Goal: Task Accomplishment & Management: Manage account settings

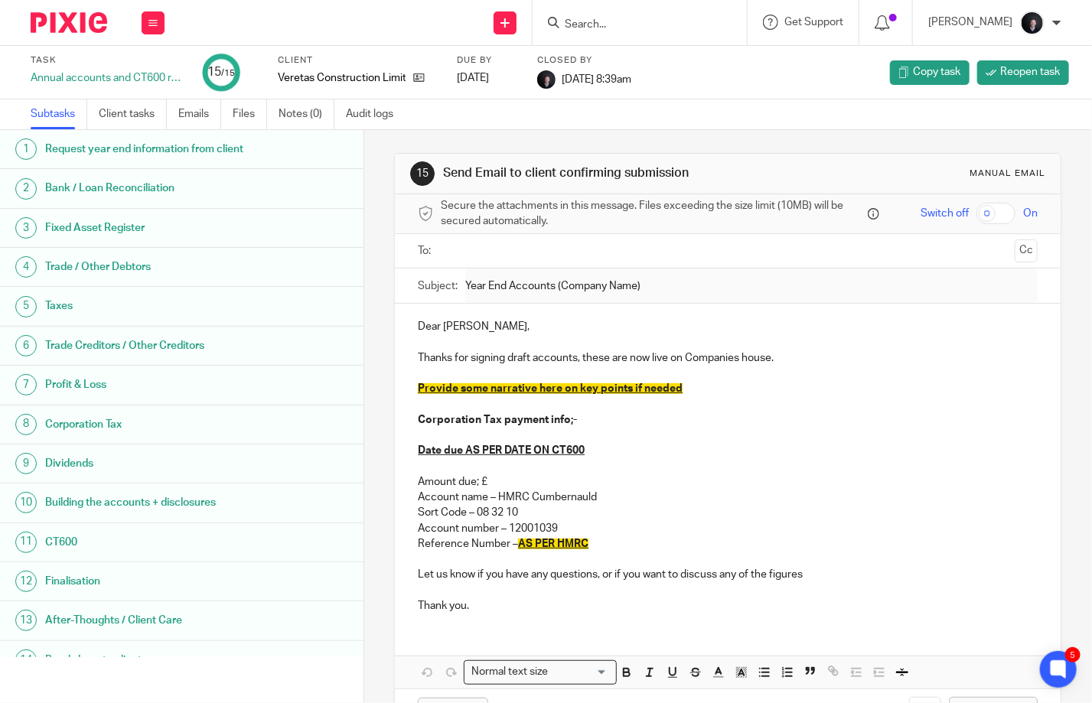
click at [642, 24] on input "Search" at bounding box center [632, 25] width 138 height 14
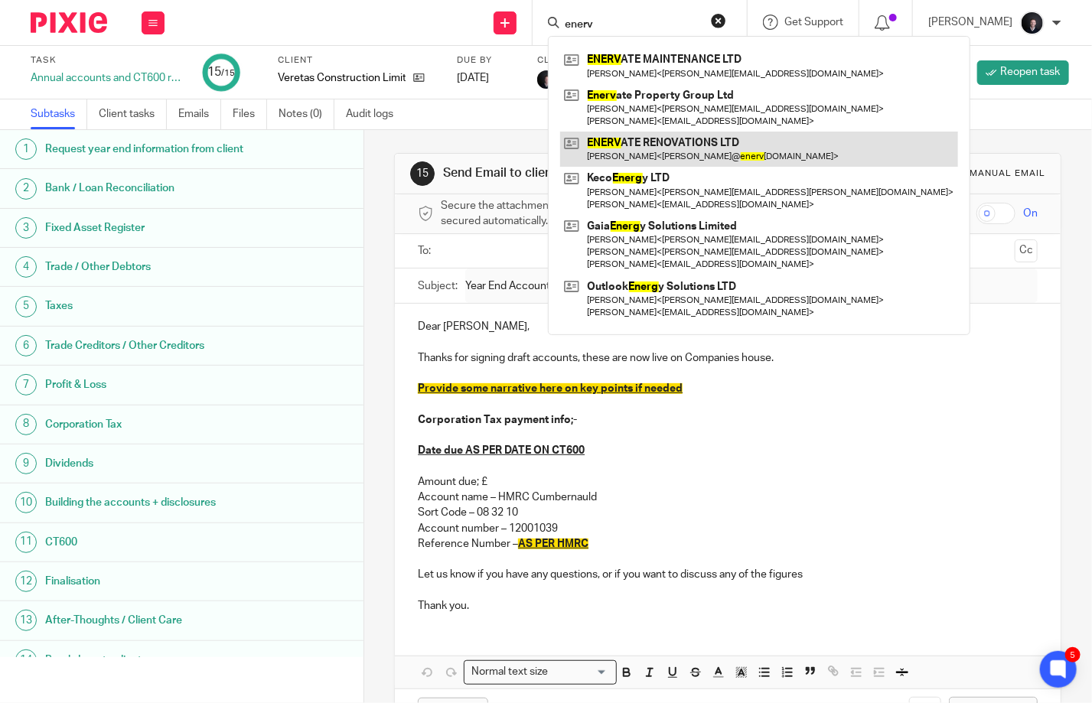
type input "enerv"
click at [701, 144] on link at bounding box center [759, 149] width 398 height 35
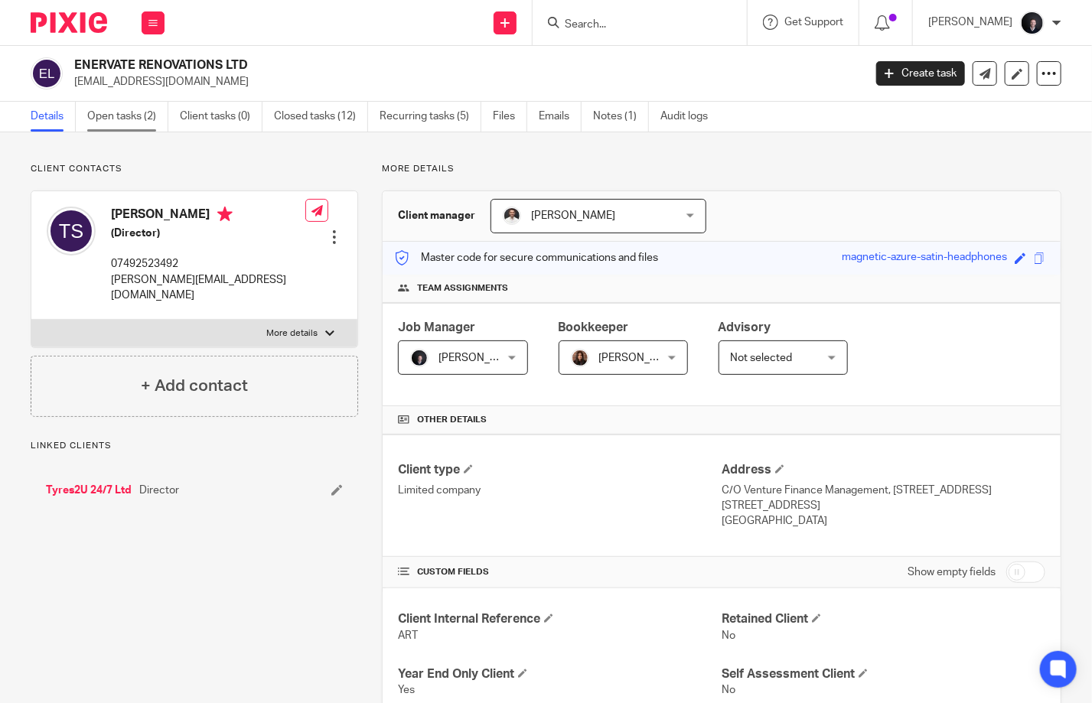
click at [155, 112] on link "Open tasks (2)" at bounding box center [127, 117] width 81 height 30
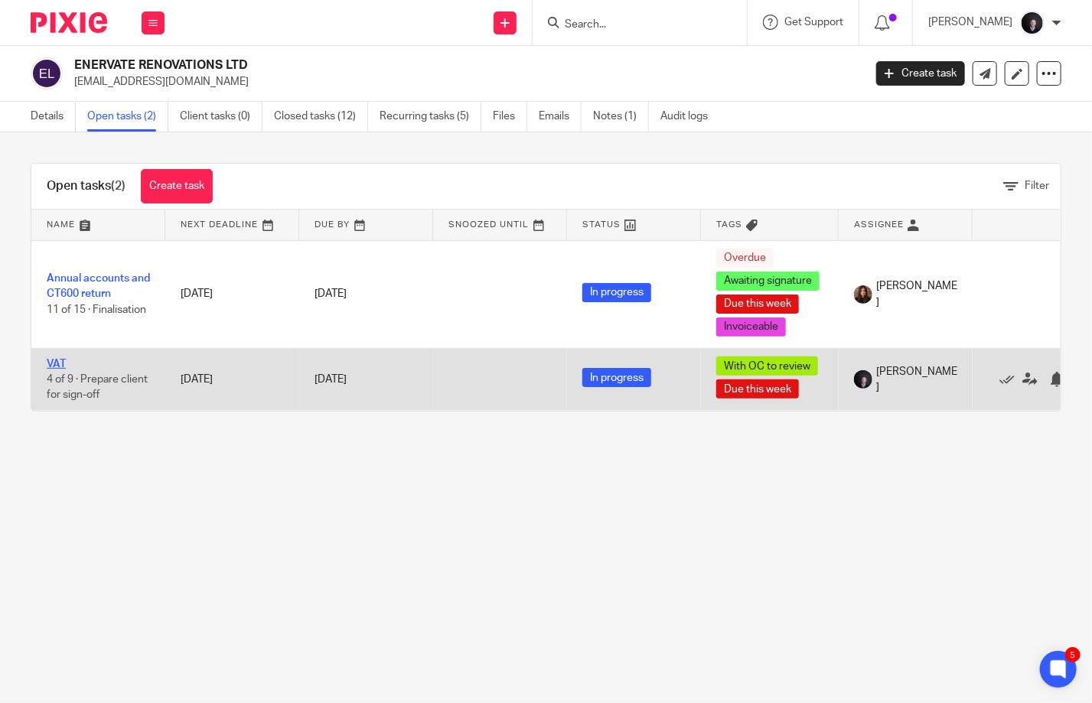
click at [53, 360] on link "VAT" at bounding box center [56, 364] width 19 height 11
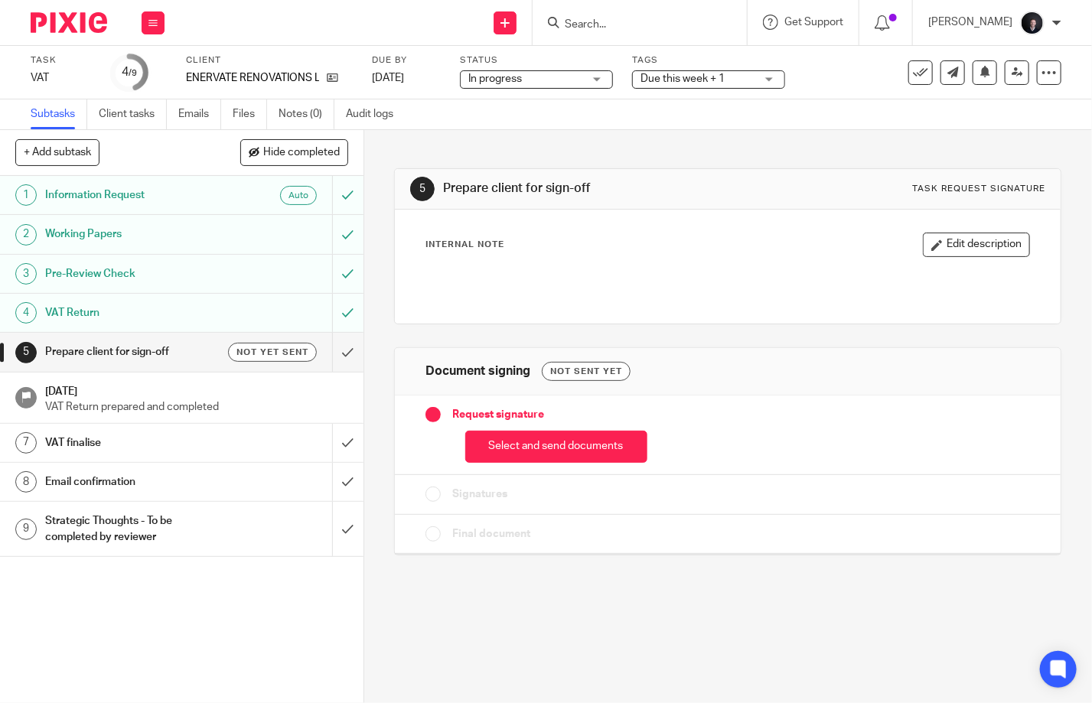
click at [720, 75] on span "Due this week + 1" at bounding box center [682, 78] width 84 height 11
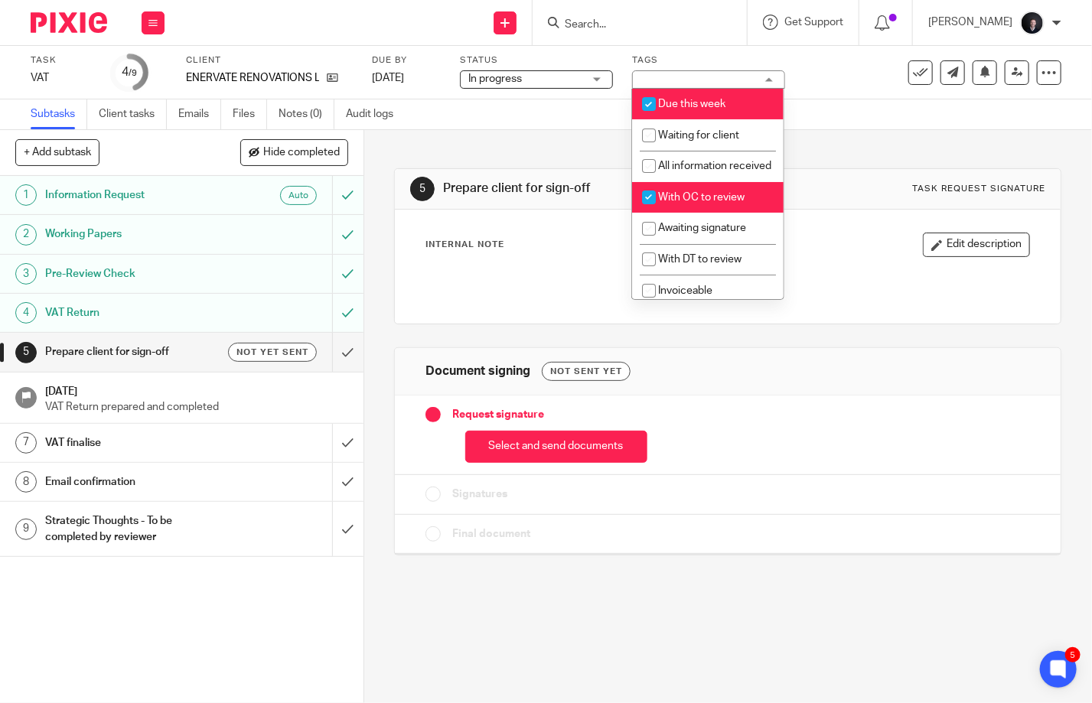
click at [711, 203] on span "With OC to review" at bounding box center [701, 197] width 86 height 11
checkbox input "false"
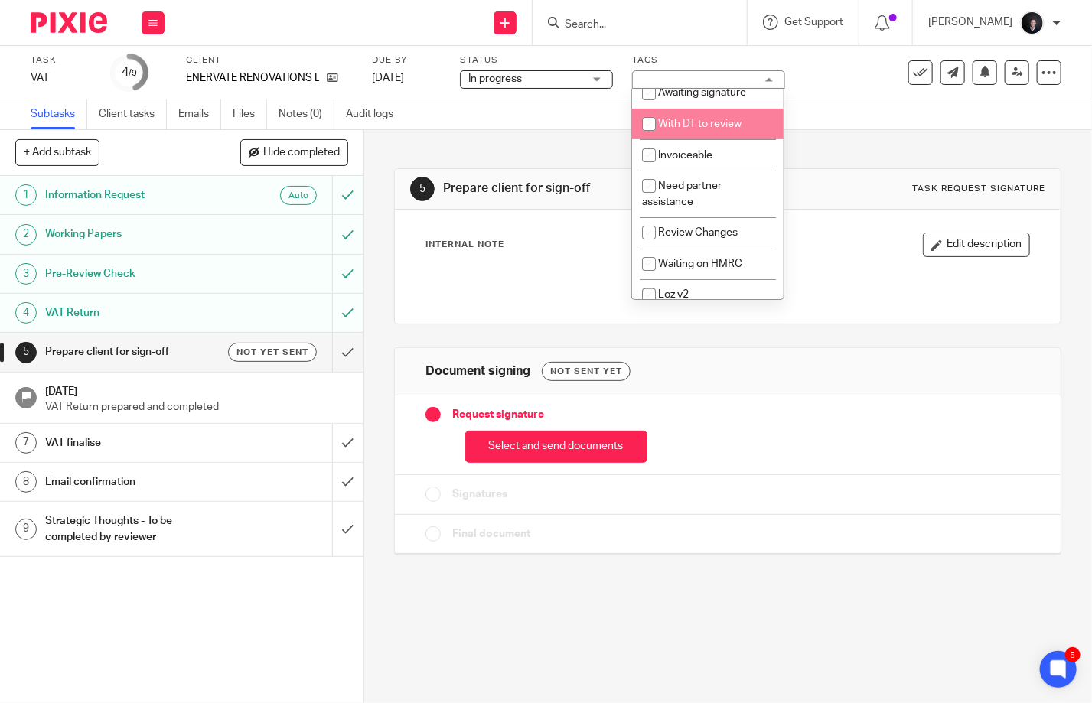
scroll to position [153, 0]
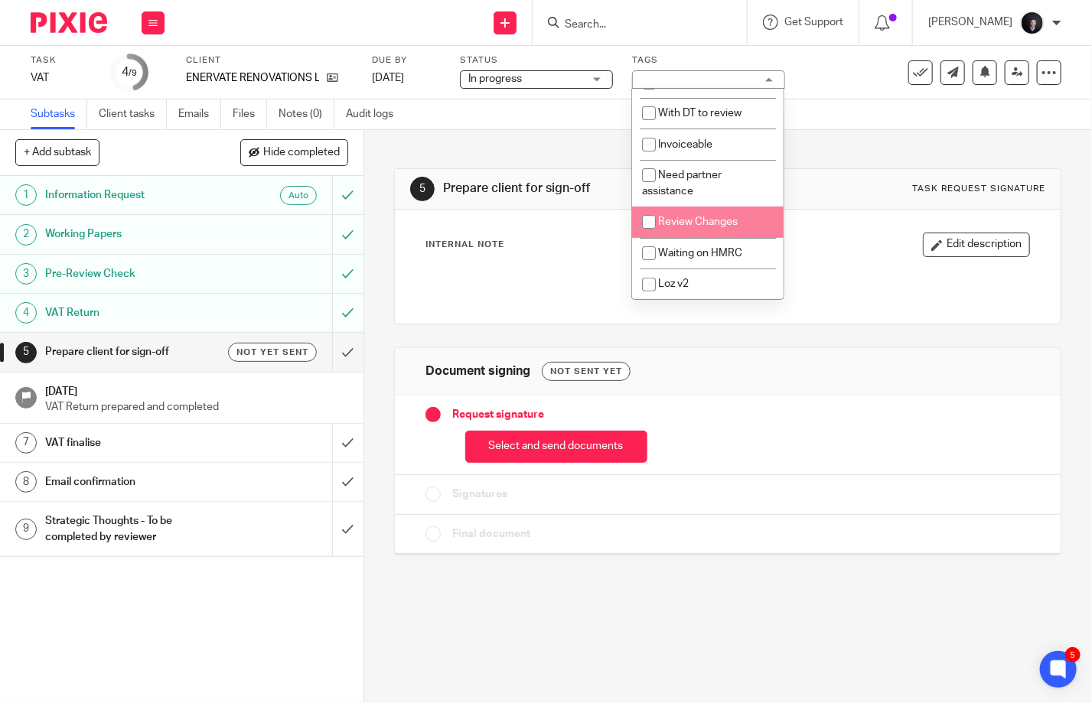
click at [702, 227] on span "Review Changes" at bounding box center [698, 222] width 80 height 11
checkbox input "true"
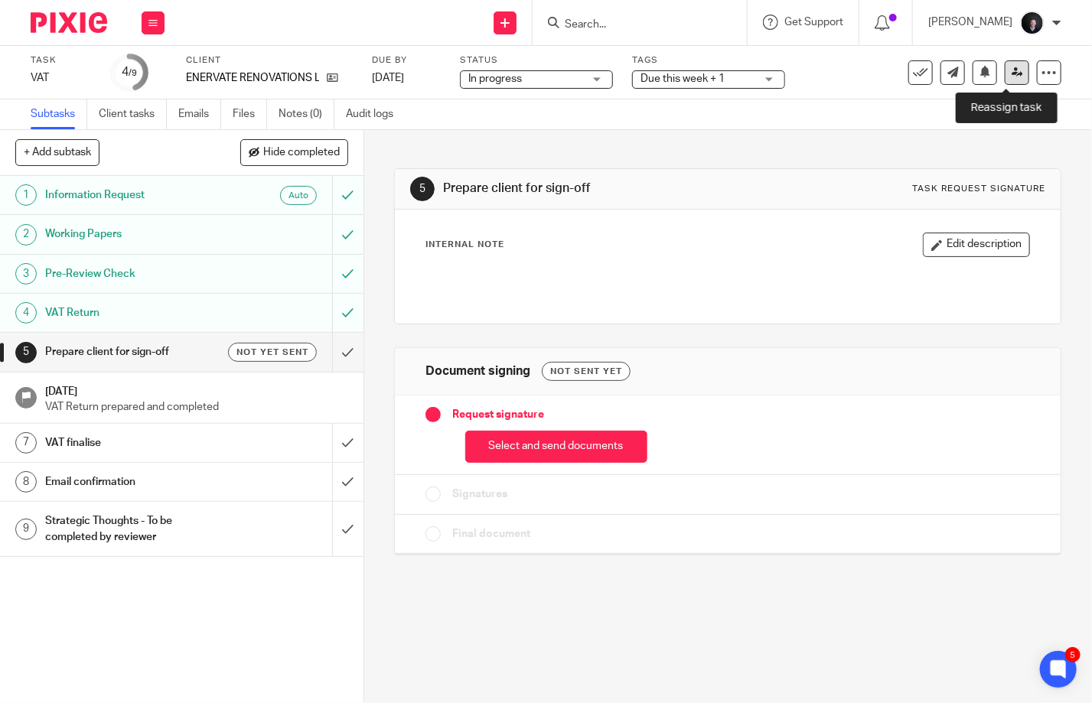
click at [1012, 69] on icon at bounding box center [1017, 72] width 11 height 11
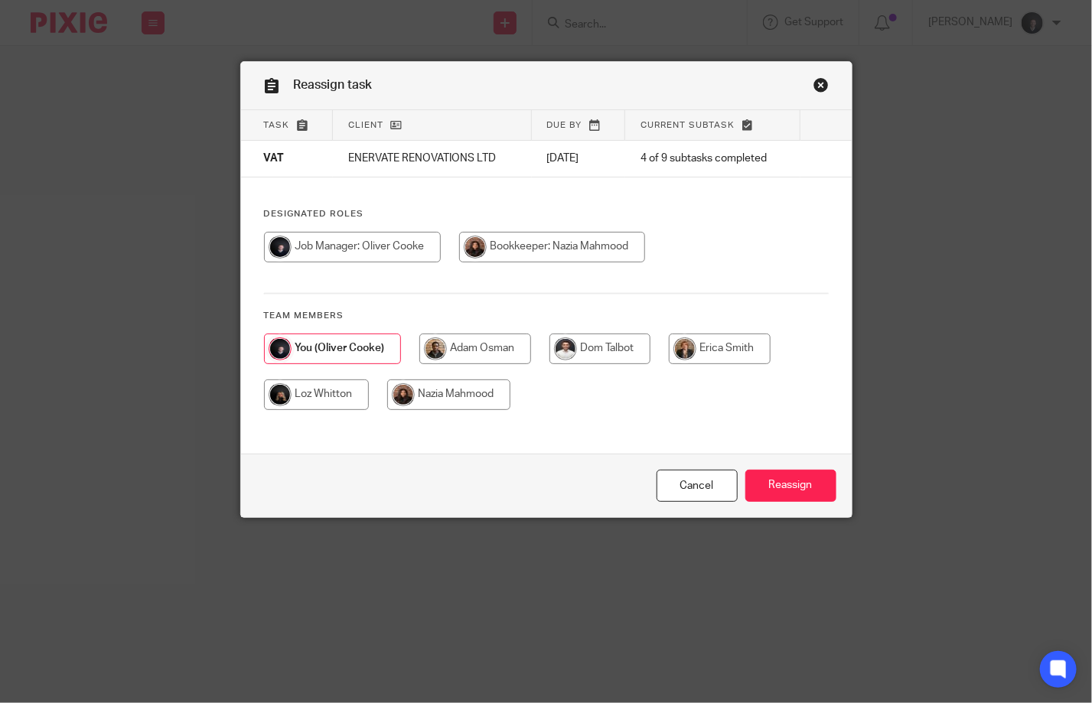
click at [496, 402] on input "radio" at bounding box center [448, 395] width 123 height 31
radio input "true"
click at [782, 487] on input "Reassign" at bounding box center [790, 486] width 91 height 33
